Goal: Check status: Check status

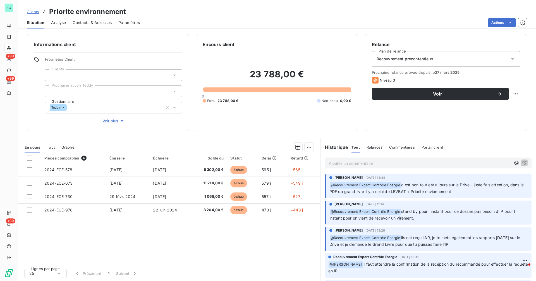
scroll to position [109, 0]
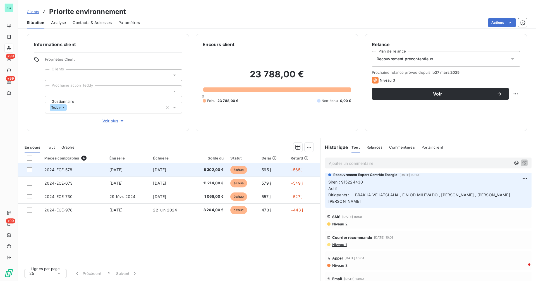
click at [206, 170] on span "8 302,00 €" at bounding box center [209, 170] width 30 height 6
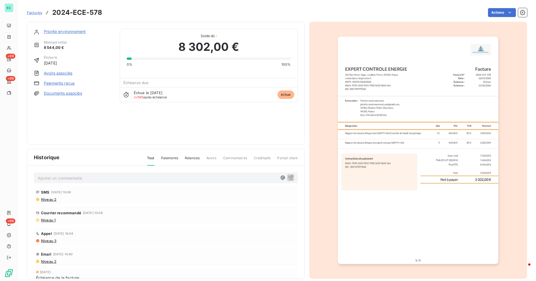
click at [47, 221] on span "Niveau 1" at bounding box center [48, 220] width 15 height 4
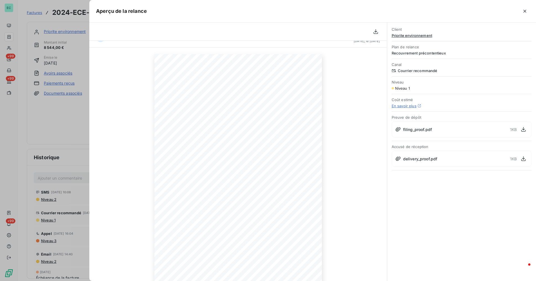
scroll to position [30, 0]
click at [279, 261] on icon "button" at bounding box center [280, 262] width 6 height 6
click at [522, 14] on icon "button" at bounding box center [525, 11] width 6 height 6
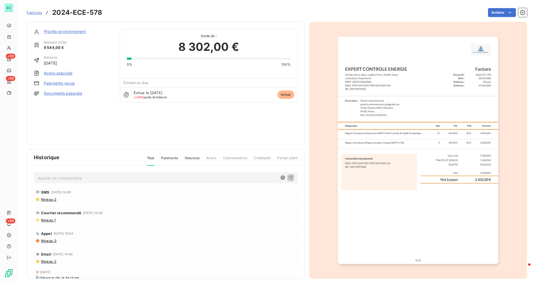
click at [62, 32] on link "Priorite environnement" at bounding box center [65, 31] width 42 height 5
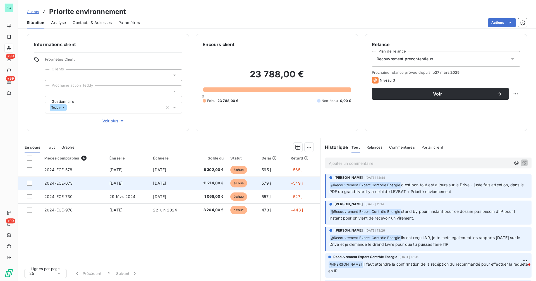
click at [112, 184] on span "[DATE]" at bounding box center [115, 183] width 13 height 5
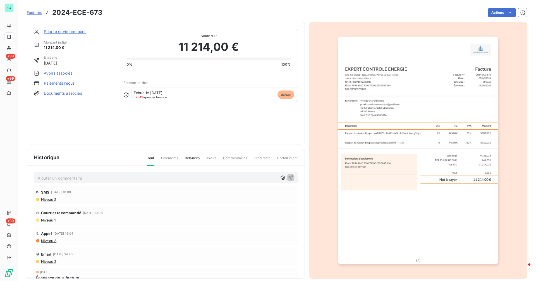
click at [69, 34] on link "Priorite environnement" at bounding box center [65, 31] width 42 height 5
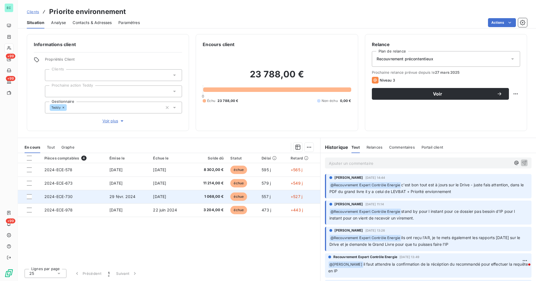
click at [95, 199] on td "2024-ECE-730" at bounding box center [73, 196] width 65 height 13
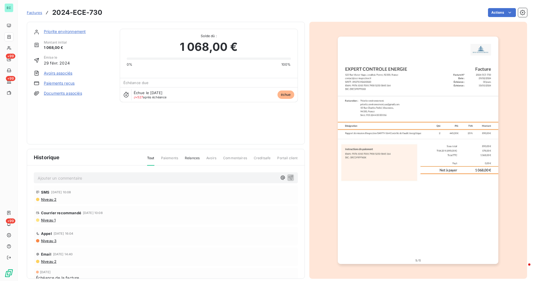
click at [73, 32] on link "Priorite environnement" at bounding box center [65, 31] width 42 height 5
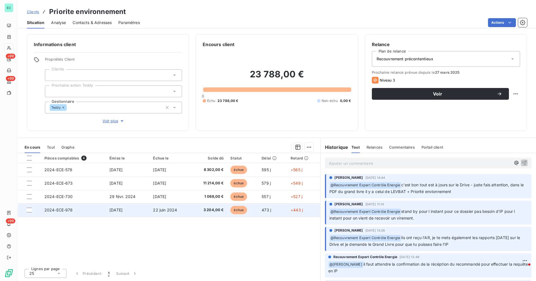
click at [110, 209] on span "[DATE]" at bounding box center [115, 210] width 13 height 5
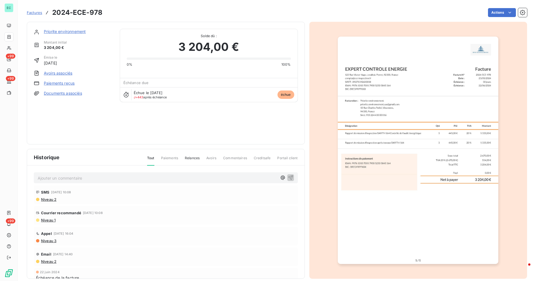
click at [82, 31] on link "Priorite environnement" at bounding box center [65, 31] width 42 height 5
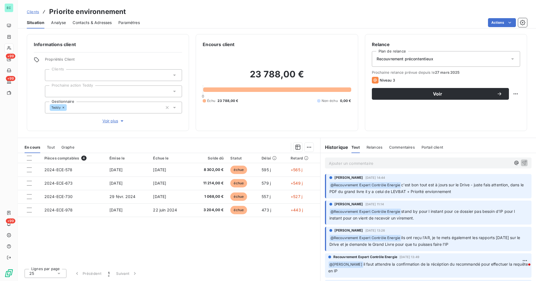
click at [94, 24] on span "Contacts & Adresses" at bounding box center [92, 23] width 39 height 6
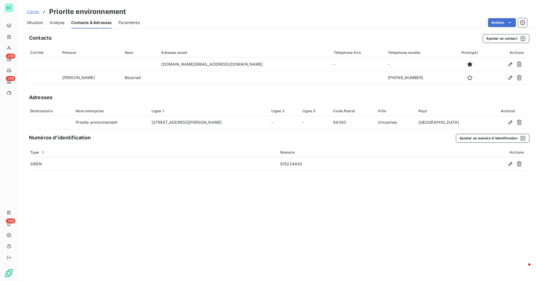
drag, startPoint x: 34, startPoint y: 23, endPoint x: 35, endPoint y: 26, distance: 3.2
click at [33, 23] on span "Situation" at bounding box center [35, 23] width 16 height 6
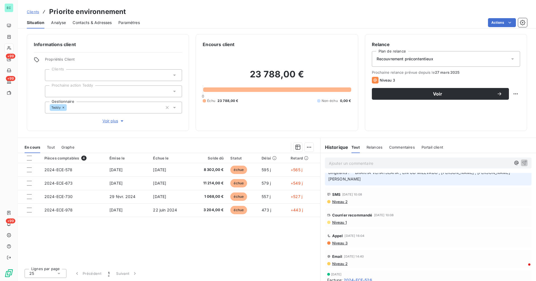
scroll to position [130, 0]
click at [342, 221] on span "Niveau 1" at bounding box center [339, 223] width 15 height 4
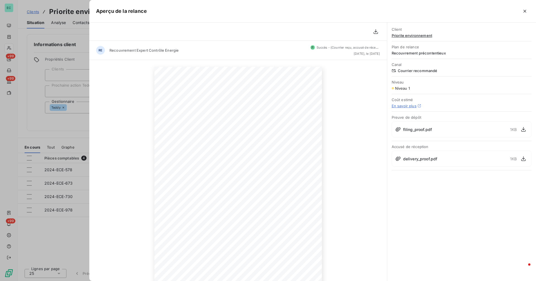
click at [441, 160] on div "delivery_proof.pdf 1 KB" at bounding box center [462, 159] width 140 height 16
click at [522, 160] on icon "button" at bounding box center [523, 158] width 4 height 5
click at [376, 32] on icon "button" at bounding box center [376, 31] width 4 height 5
click at [74, 119] on div at bounding box center [268, 140] width 536 height 281
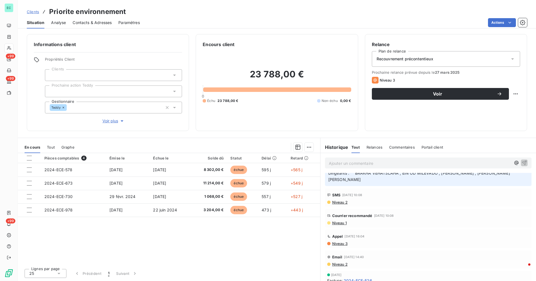
click at [339, 221] on span "Niveau 1" at bounding box center [339, 223] width 15 height 4
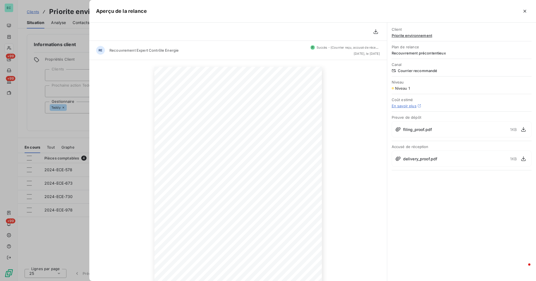
click at [525, 11] on icon "button" at bounding box center [525, 11] width 3 height 3
